Goal: Information Seeking & Learning: Learn about a topic

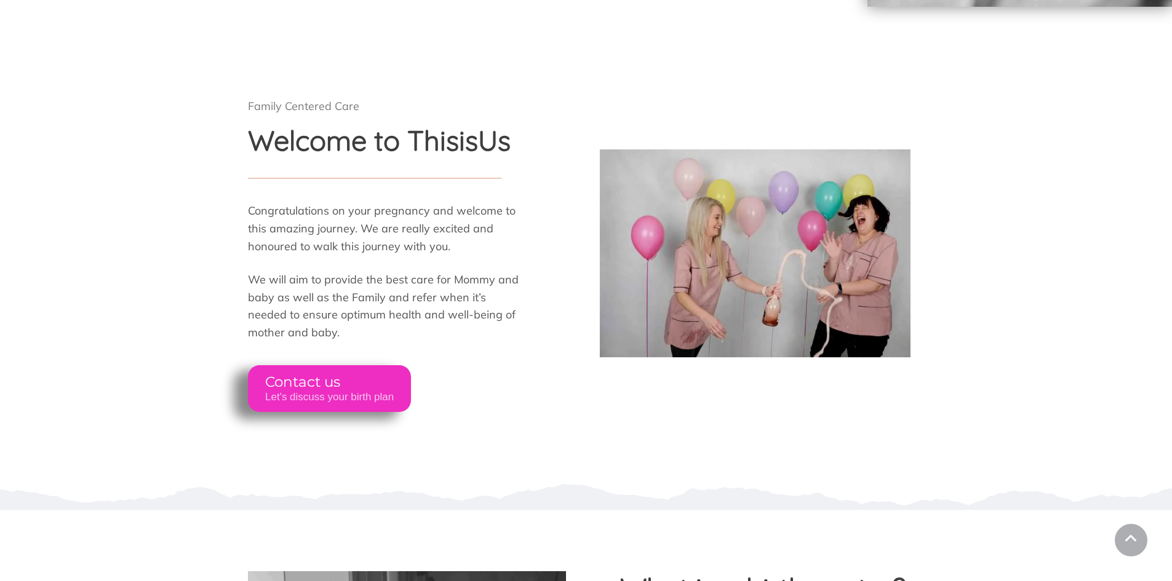
scroll to position [492, 0]
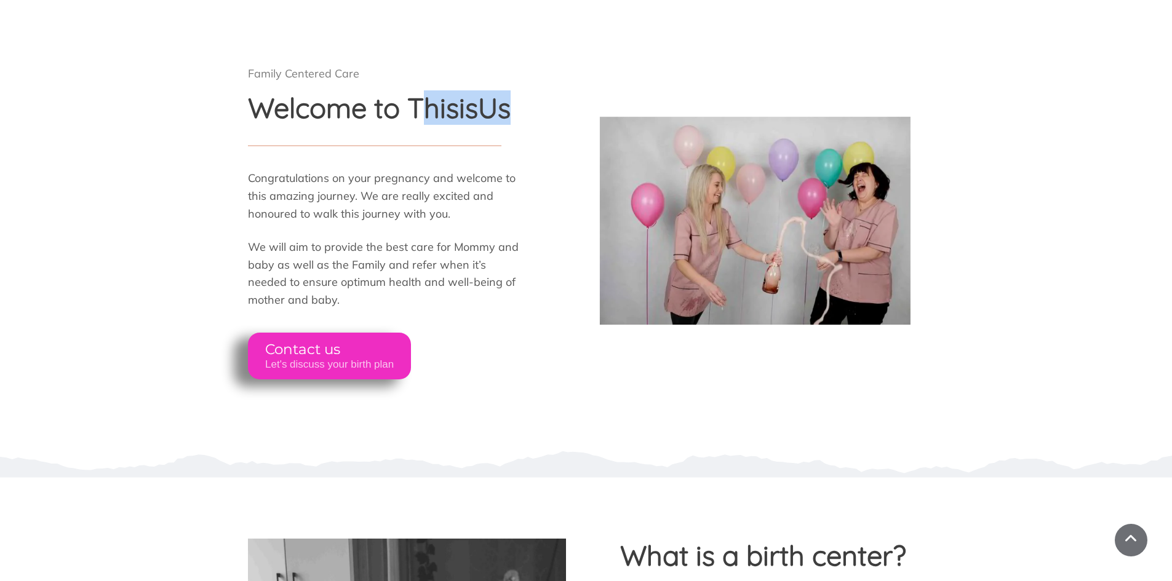
drag, startPoint x: 421, startPoint y: 114, endPoint x: 515, endPoint y: 125, distance: 94.2
click at [515, 125] on div "Family Centered Care Welcome to ThisisUs Congratulations on your pregnancy and …" at bounding box center [417, 220] width 338 height 317
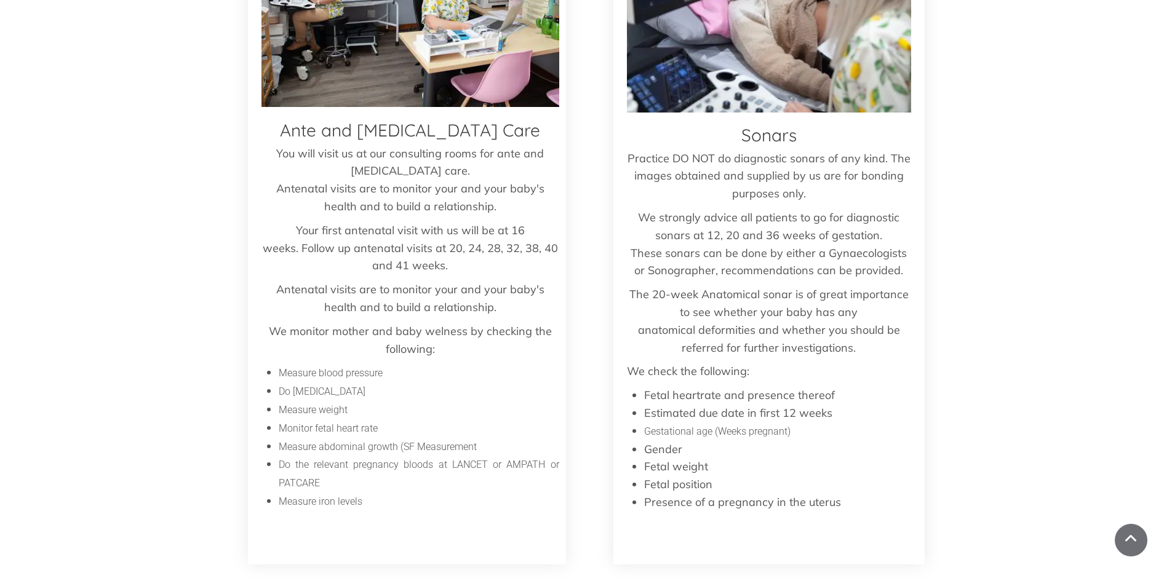
scroll to position [2952, 0]
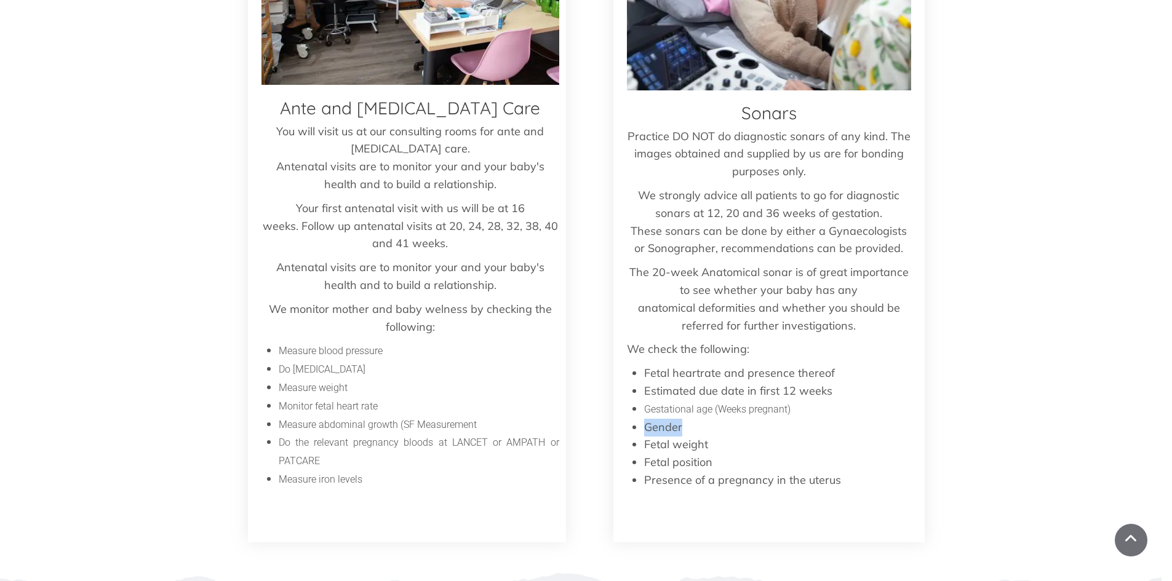
drag, startPoint x: 646, startPoint y: 411, endPoint x: 695, endPoint y: 415, distance: 49.3
click at [682, 419] on li "Gender" at bounding box center [777, 428] width 267 height 18
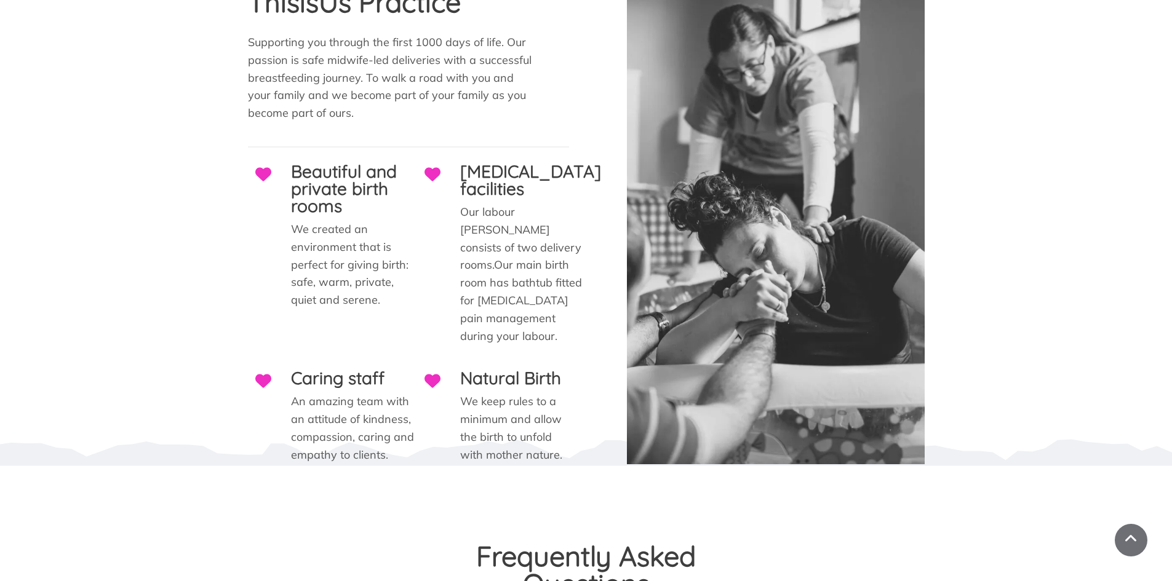
scroll to position [3629, 0]
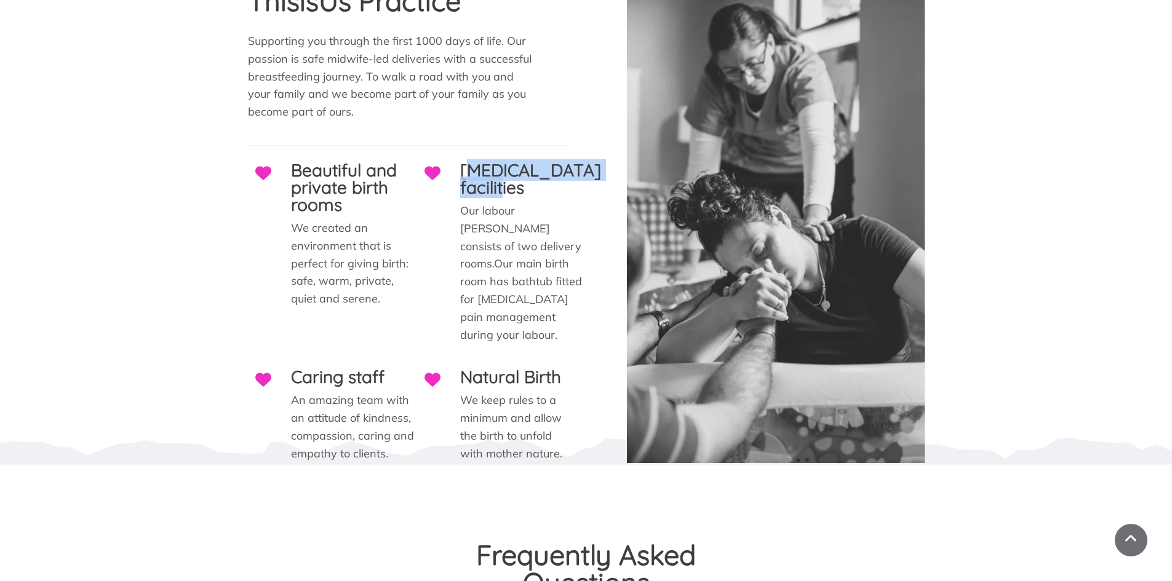
click at [549, 168] on h3 "[MEDICAL_DATA] facilities" at bounding box center [530, 179] width 141 height 34
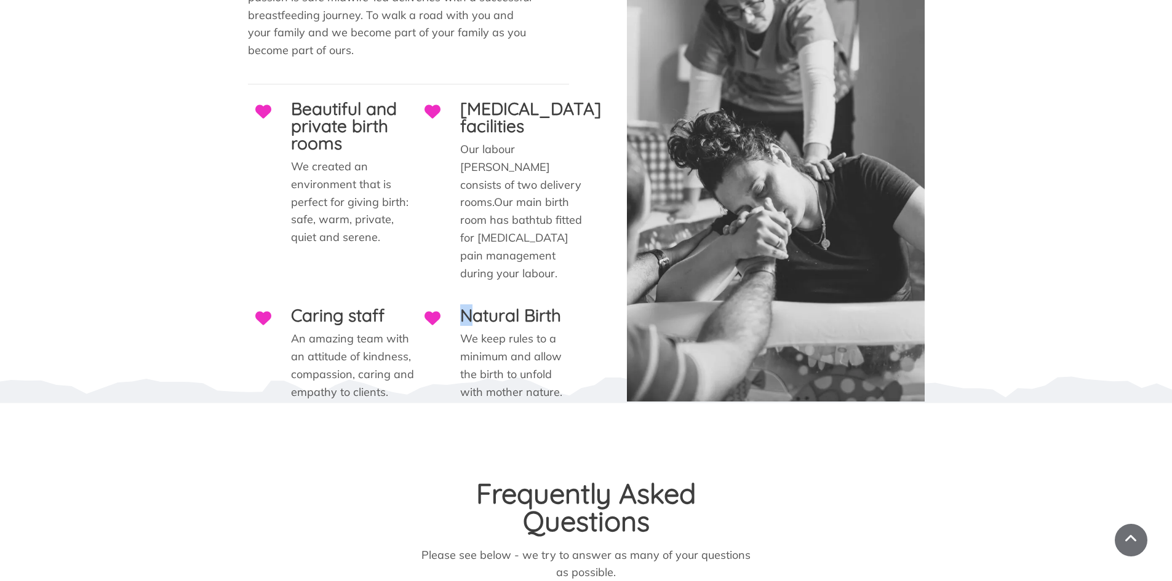
drag, startPoint x: 467, startPoint y: 285, endPoint x: 541, endPoint y: 294, distance: 74.9
click at [541, 303] on div "Natural Birth" at bounding box center [493, 317] width 153 height 28
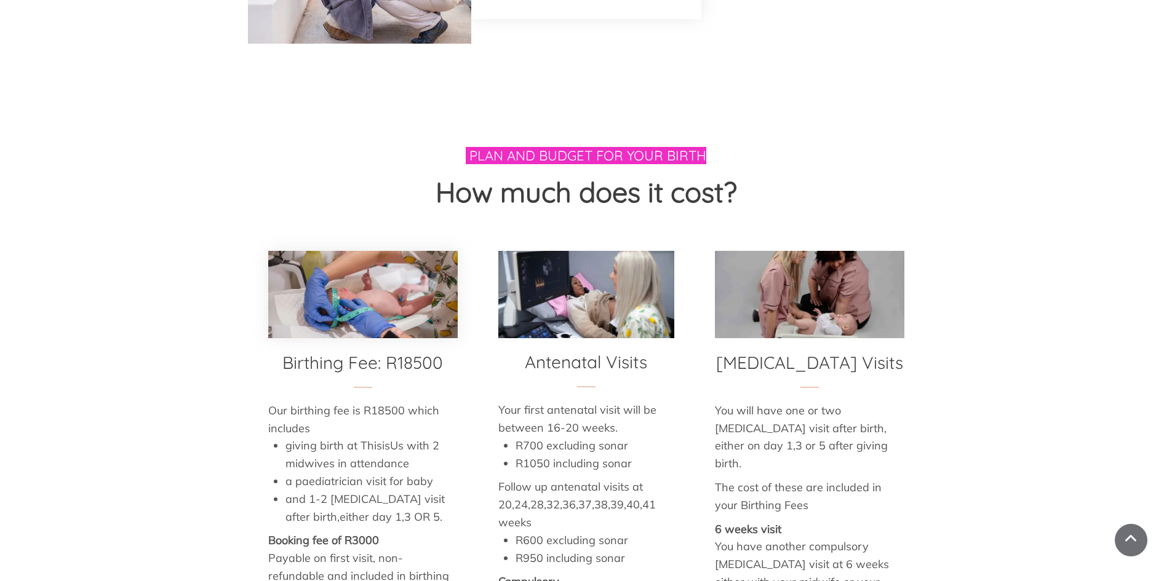
scroll to position [6089, 0]
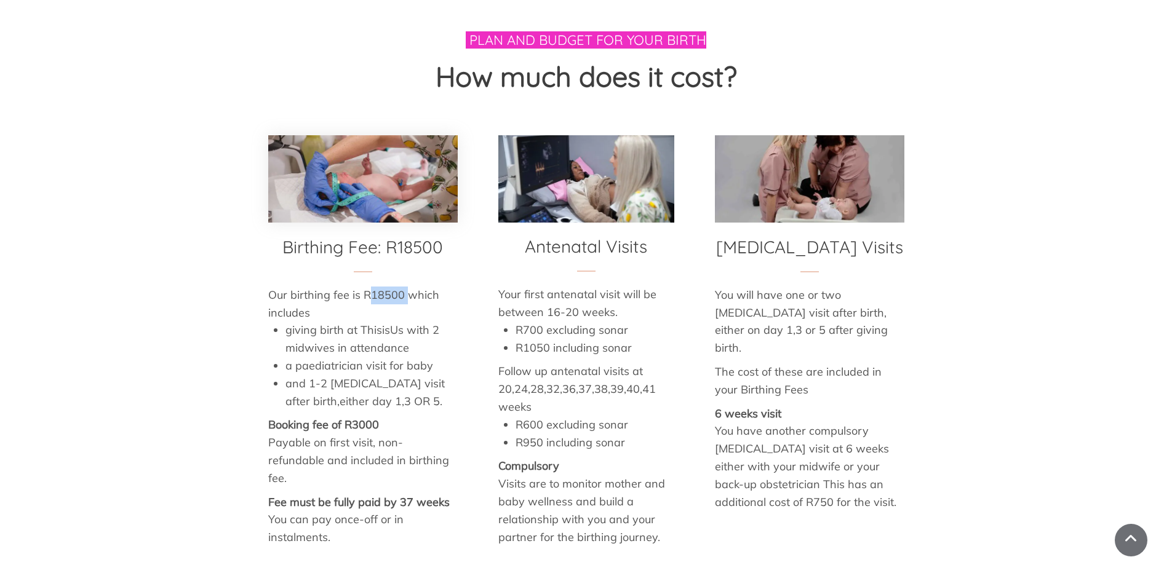
drag, startPoint x: 371, startPoint y: 239, endPoint x: 407, endPoint y: 242, distance: 35.8
click at [407, 287] on p "Our birthing fee is R18500 which includes" at bounding box center [362, 305] width 189 height 36
drag, startPoint x: 349, startPoint y: 368, endPoint x: 374, endPoint y: 373, distance: 25.0
click at [365, 418] on span "Booking fee of R3000" at bounding box center [323, 425] width 111 height 14
drag, startPoint x: 346, startPoint y: 370, endPoint x: 416, endPoint y: 378, distance: 70.6
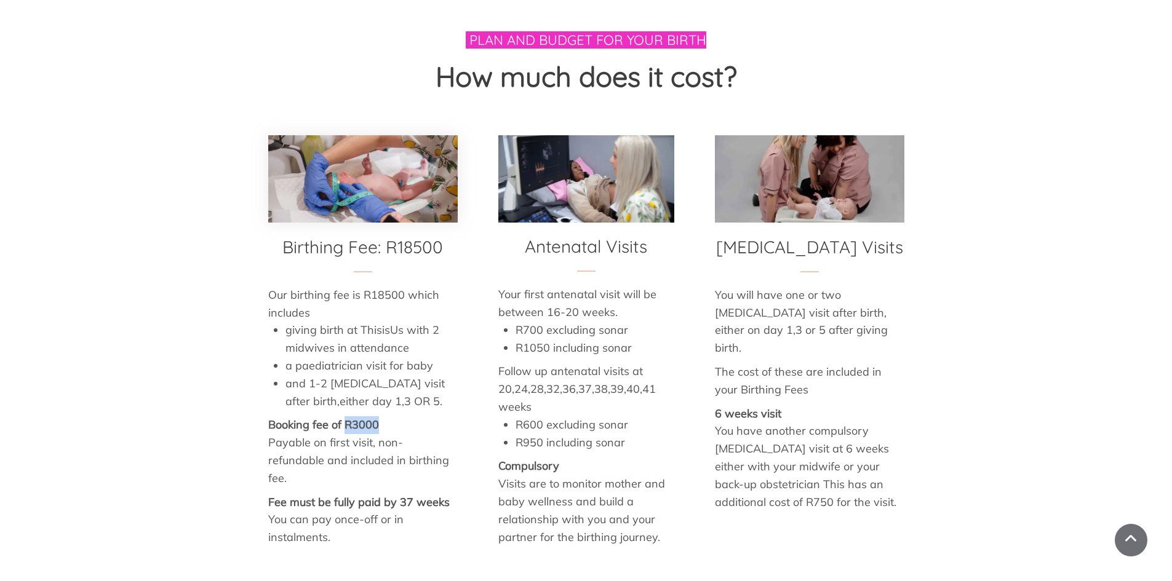
click at [416, 416] on p "Booking fee of R3000" at bounding box center [362, 425] width 189 height 18
drag, startPoint x: 517, startPoint y: 292, endPoint x: 645, endPoint y: 298, distance: 127.5
click at [645, 339] on li "R1050 including sonar" at bounding box center [594, 348] width 159 height 18
drag, startPoint x: 515, startPoint y: 276, endPoint x: 614, endPoint y: 280, distance: 99.1
click at [614, 322] on li "R700 excluding sonar" at bounding box center [594, 331] width 159 height 18
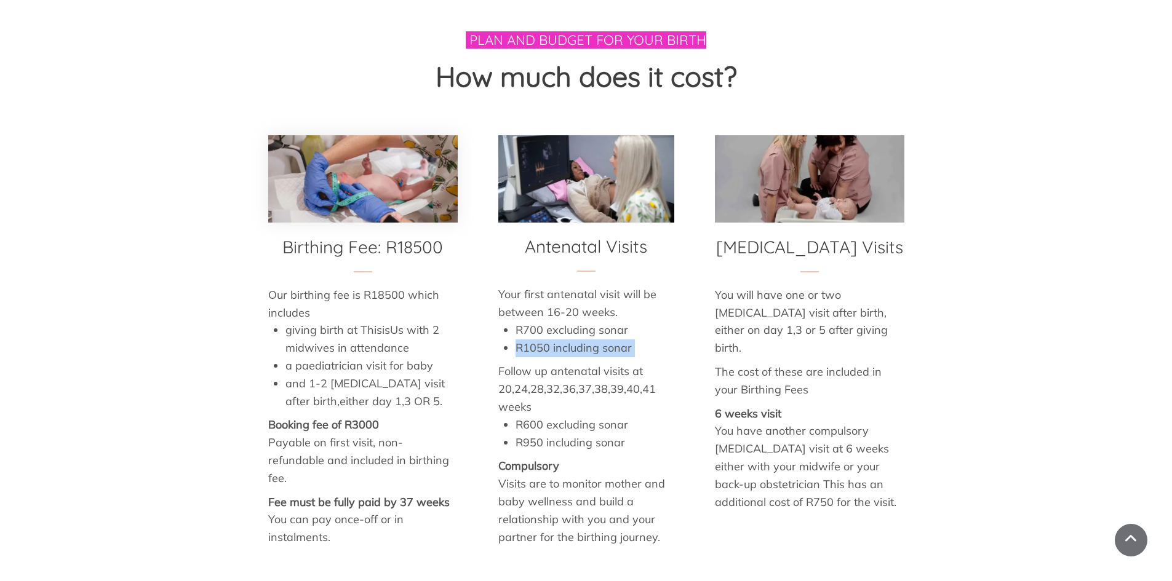
drag, startPoint x: 502, startPoint y: 292, endPoint x: 688, endPoint y: 321, distance: 188.6
click at [693, 312] on div "Antenatal Visits Your first antenatal visit will be between 16-20 weeks. R700 e…" at bounding box center [586, 358] width 216 height 447
drag, startPoint x: 498, startPoint y: 331, endPoint x: 563, endPoint y: 339, distance: 65.0
click at [563, 363] on p "Follow up antenatal visits at 20,24,28,32,36,37,38,39,40,41 weeks" at bounding box center [586, 389] width 176 height 53
drag, startPoint x: 518, startPoint y: 374, endPoint x: 633, endPoint y: 375, distance: 114.4
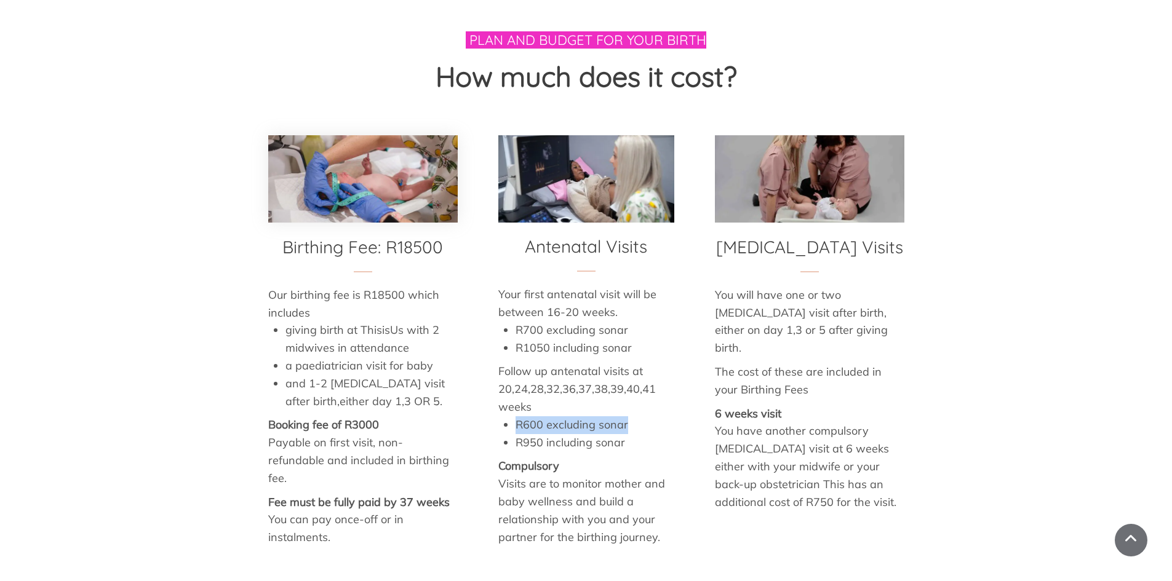
click at [633, 416] on li "R600 excluding sonar" at bounding box center [594, 425] width 159 height 18
drag, startPoint x: 579, startPoint y: 336, endPoint x: 590, endPoint y: 336, distance: 10.5
click at [590, 363] on p "Follow up antenatal visits at 20,24,28,32,36,37,38,39,40,41 weeks" at bounding box center [586, 389] width 176 height 53
drag, startPoint x: 515, startPoint y: 385, endPoint x: 626, endPoint y: 378, distance: 110.9
click at [611, 434] on li "R950 including sonar" at bounding box center [594, 443] width 159 height 18
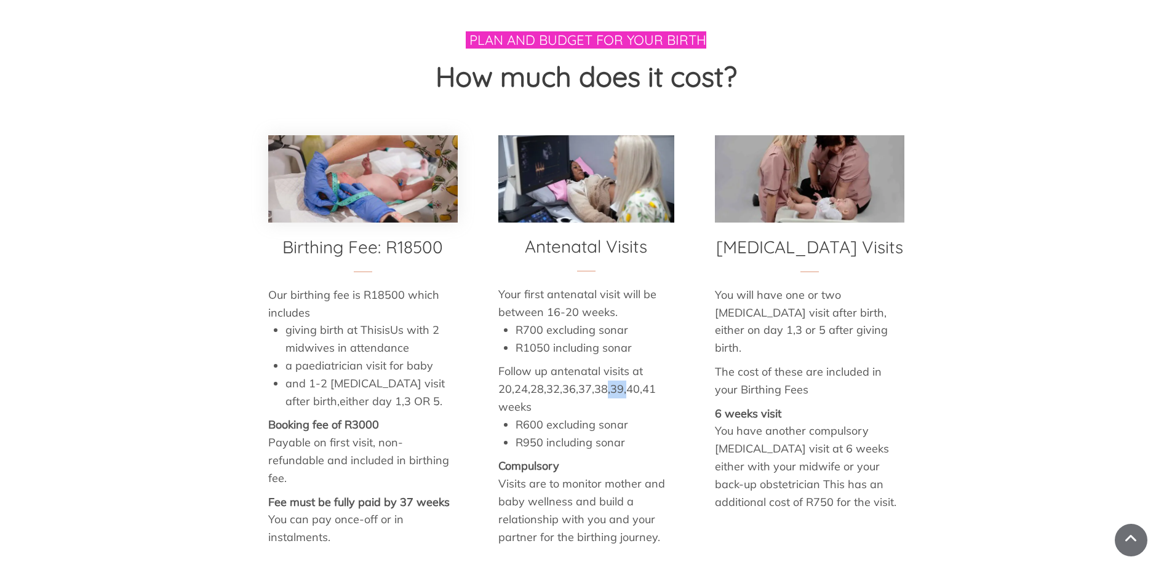
drag, startPoint x: 605, startPoint y: 336, endPoint x: 624, endPoint y: 339, distance: 19.3
click at [624, 363] on p "Follow up antenatal visits at 20,24,28,32,36,37,38,39,40,41 weeks" at bounding box center [586, 389] width 176 height 53
click at [659, 363] on p "Follow up antenatal visits at 20,24,28,32,36,37,38,39,40,41 weeks" at bounding box center [586, 389] width 176 height 53
drag, startPoint x: 627, startPoint y: 336, endPoint x: 640, endPoint y: 336, distance: 12.3
click at [640, 363] on p "Follow up antenatal visits at 20,24,28,32,36,37,38,39,40,41 weeks" at bounding box center [586, 389] width 176 height 53
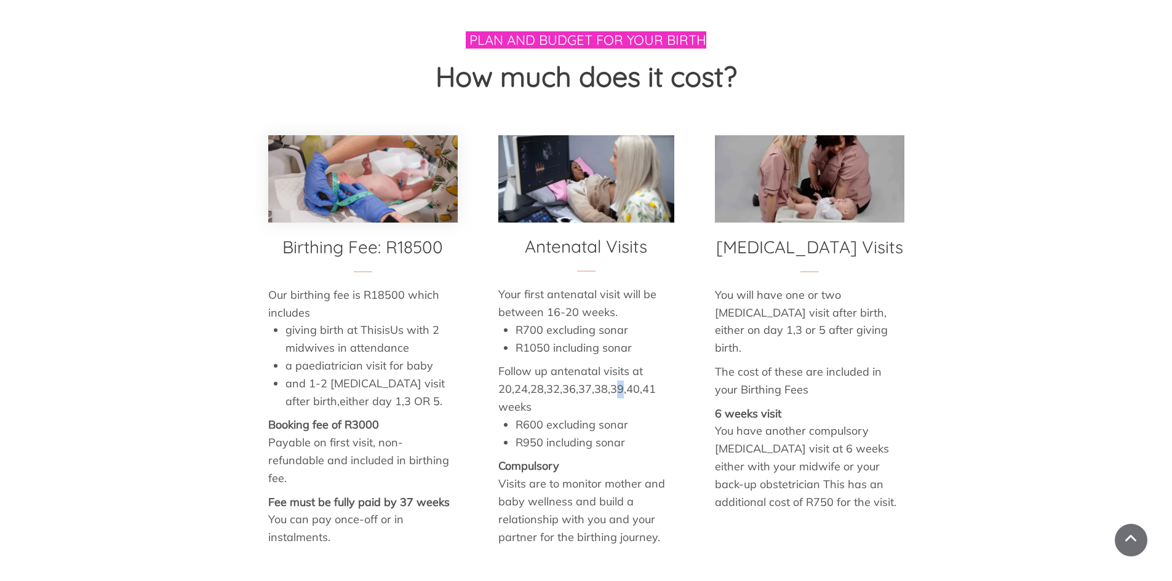
drag, startPoint x: 613, startPoint y: 336, endPoint x: 622, endPoint y: 336, distance: 9.9
click at [622, 363] on p "Follow up antenatal visits at 20,24,28,32,36,37,38,39,40,41 weeks" at bounding box center [586, 389] width 176 height 53
click at [532, 434] on li "R950 including sonar" at bounding box center [594, 443] width 159 height 18
drag, startPoint x: 727, startPoint y: 240, endPoint x: 662, endPoint y: 245, distance: 64.8
click at [808, 287] on p "You will have one or two [MEDICAL_DATA] visit after birth, either on day 1,3 or…" at bounding box center [809, 322] width 189 height 71
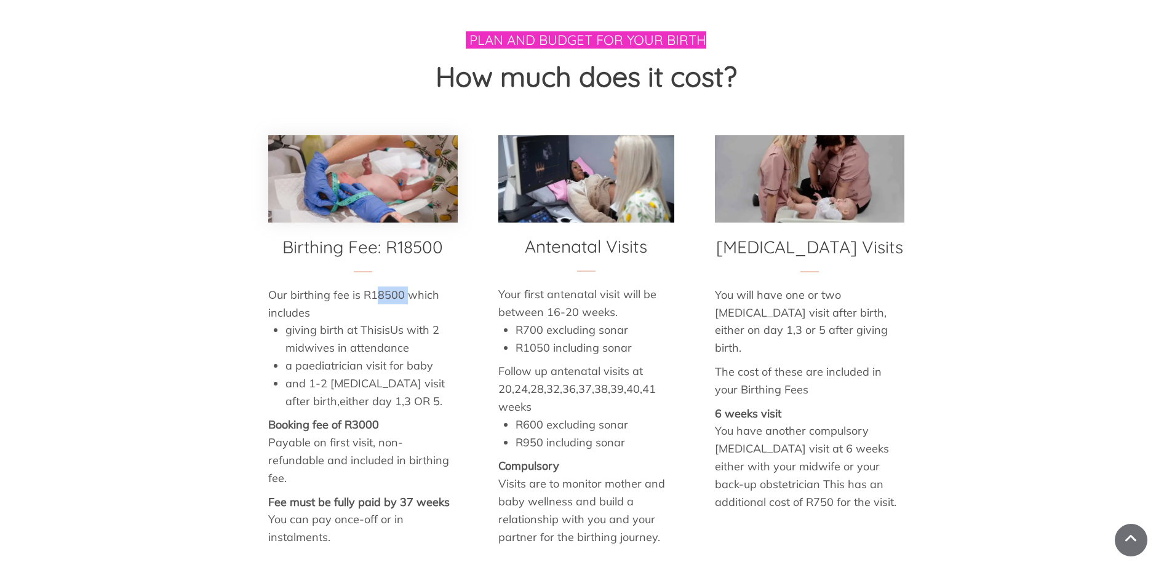
drag, startPoint x: 373, startPoint y: 237, endPoint x: 409, endPoint y: 240, distance: 35.8
click at [407, 287] on p "Our birthing fee is R18500 which includes" at bounding box center [362, 305] width 189 height 36
drag, startPoint x: 755, startPoint y: 427, endPoint x: 841, endPoint y: 430, distance: 85.5
click at [839, 431] on p "You have another compulsory [MEDICAL_DATA] visit at 6 weeks either with your mi…" at bounding box center [809, 467] width 189 height 89
drag, startPoint x: 528, startPoint y: 370, endPoint x: 514, endPoint y: 365, distance: 15.2
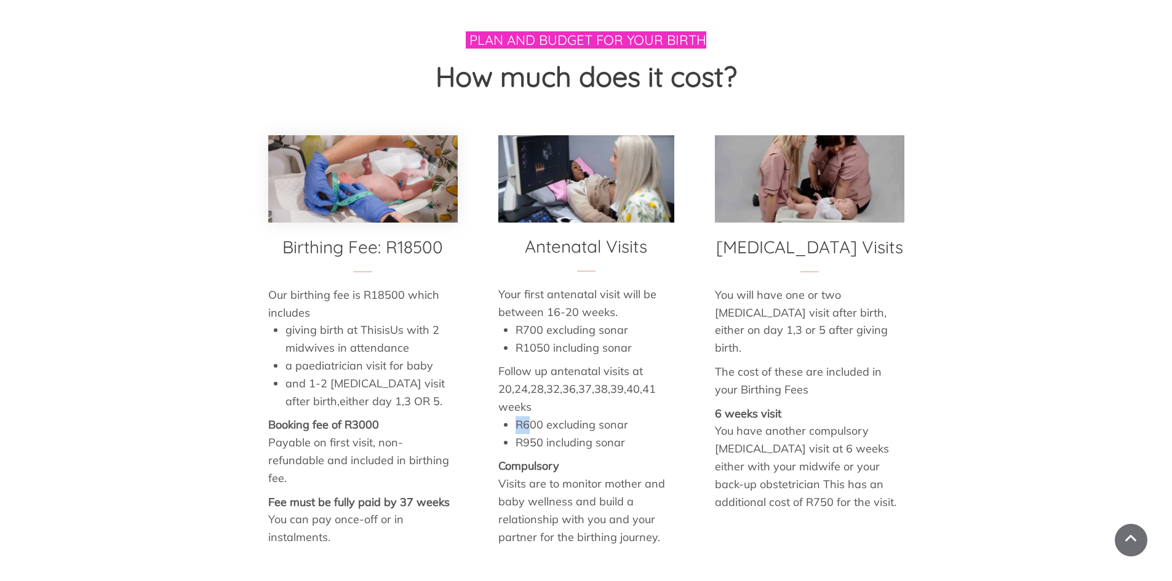
click at [514, 416] on ul "R600 excluding sonar R950 including sonar" at bounding box center [586, 434] width 176 height 36
drag, startPoint x: 550, startPoint y: 259, endPoint x: 629, endPoint y: 263, distance: 78.8
click at [629, 286] on p "Your first antenatal visit will be between 16-20 weeks." at bounding box center [586, 304] width 176 height 36
drag, startPoint x: 546, startPoint y: 258, endPoint x: 558, endPoint y: 259, distance: 12.4
click at [558, 286] on p "Your first antenatal visit will be between 16-20 weeks." at bounding box center [586, 304] width 176 height 36
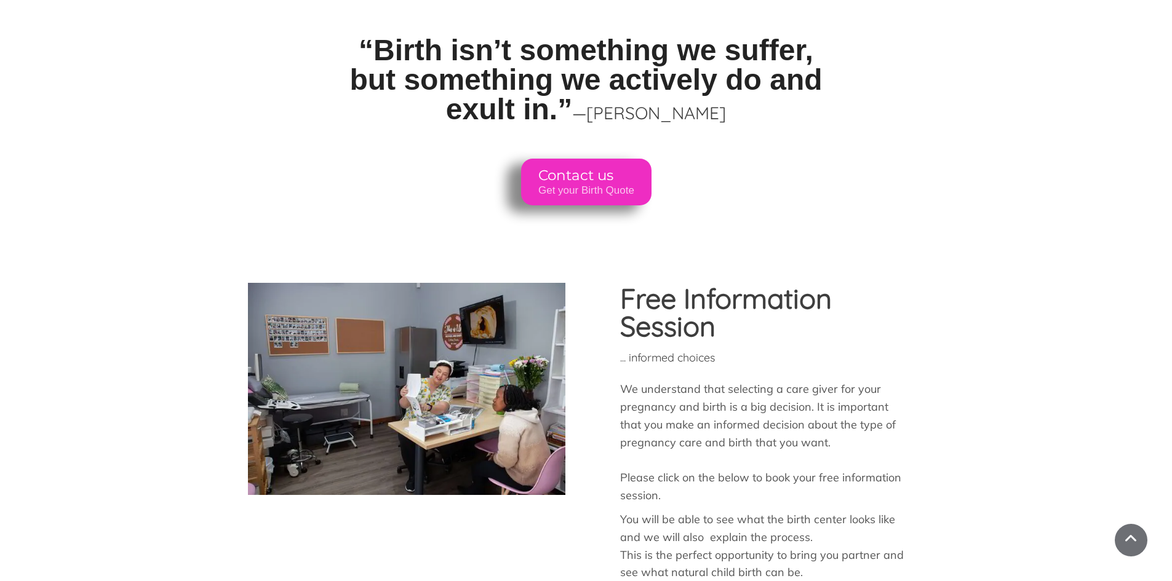
scroll to position [6765, 0]
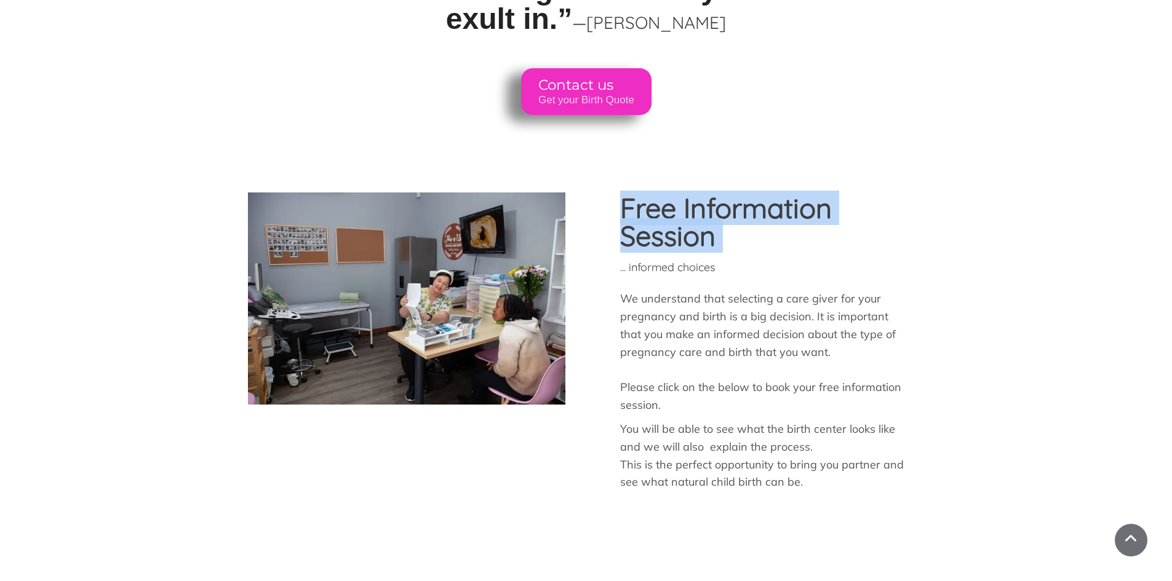
drag, startPoint x: 620, startPoint y: 140, endPoint x: 776, endPoint y: 196, distance: 165.4
click at [776, 196] on div "Free Information Session ... informed choices We understand that selecting a ca…" at bounding box center [772, 342] width 304 height 303
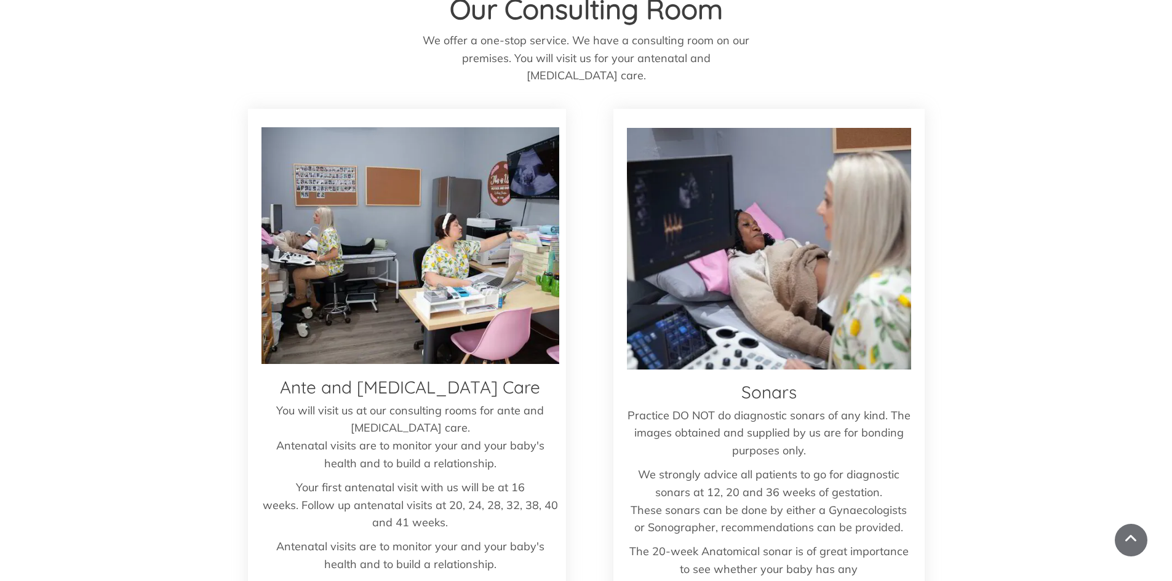
scroll to position [2706, 0]
